Goal: Find specific page/section

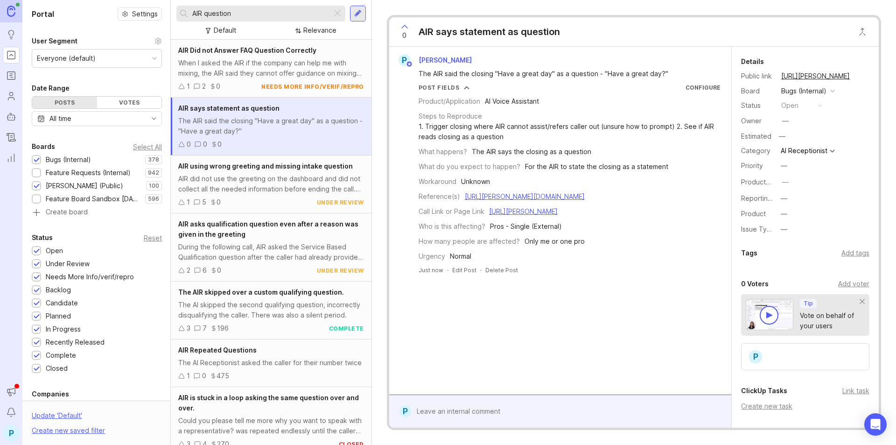
drag, startPoint x: 249, startPoint y: 12, endPoint x: 204, endPoint y: 13, distance: 45.3
click at [204, 13] on input "AIR question" at bounding box center [260, 13] width 136 height 10
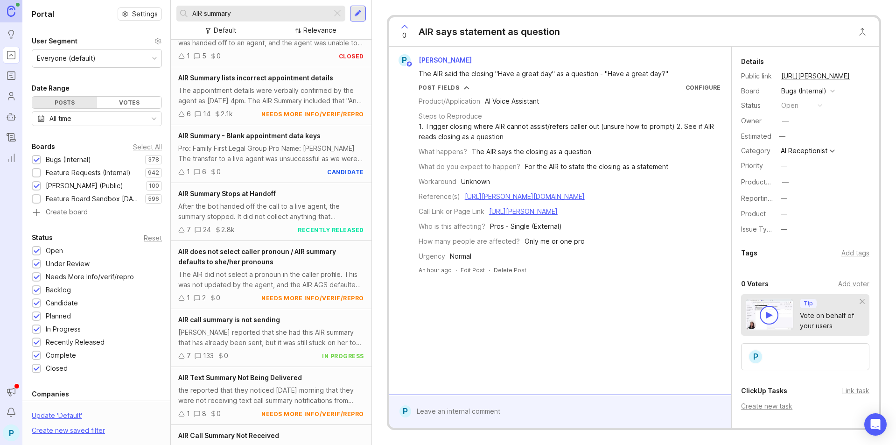
scroll to position [187, 0]
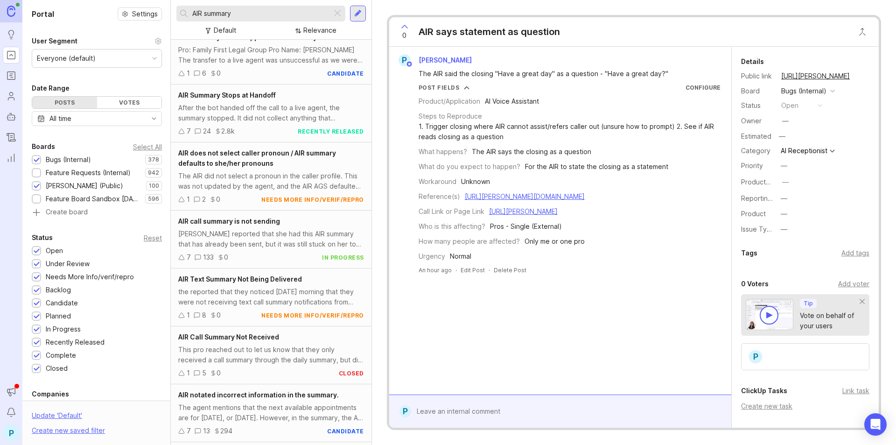
type input "AIR summary"
click at [71, 199] on div "Feature Board Sandbox [DATE]" at bounding box center [93, 199] width 95 height 10
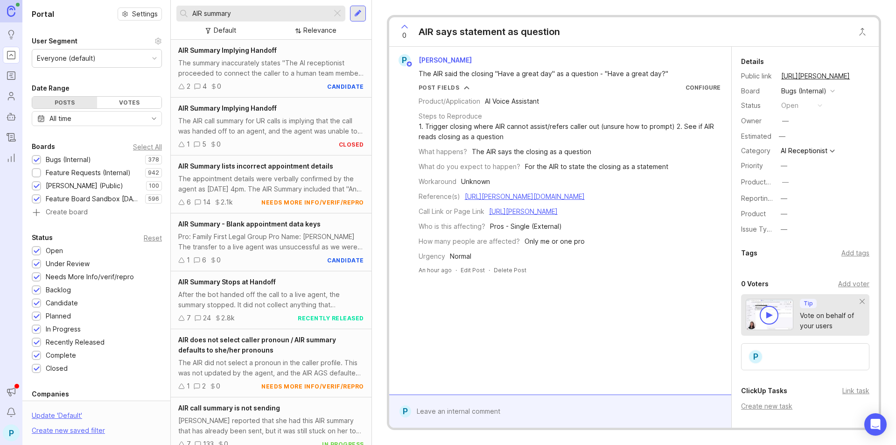
click at [84, 170] on div "Feature Requests (Internal)" at bounding box center [88, 173] width 85 height 10
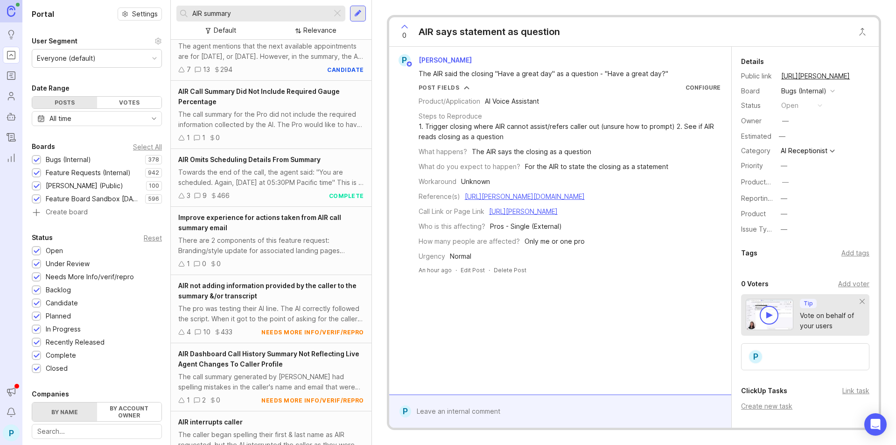
scroll to position [618, 0]
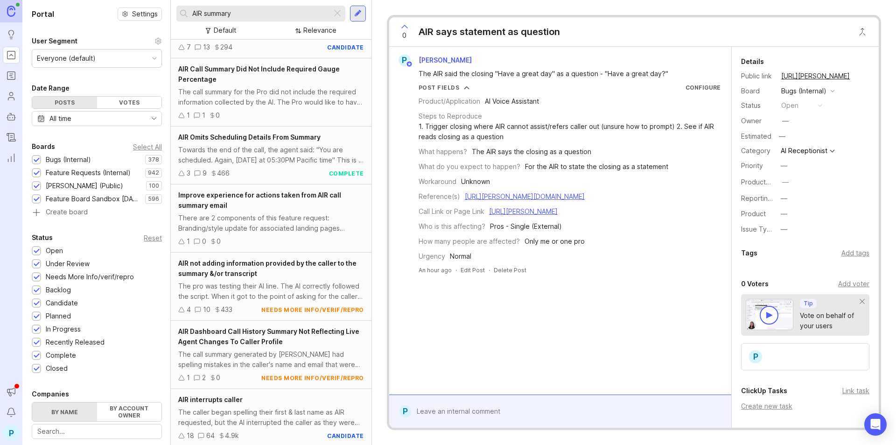
click at [252, 207] on div "Improve experience for actions taken from AIR call summary email" at bounding box center [271, 200] width 186 height 21
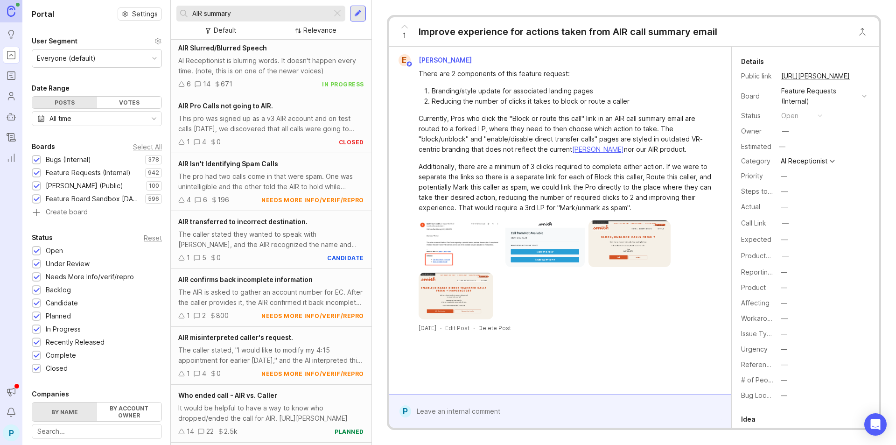
scroll to position [1597, 0]
